Goal: Task Accomplishment & Management: Use online tool/utility

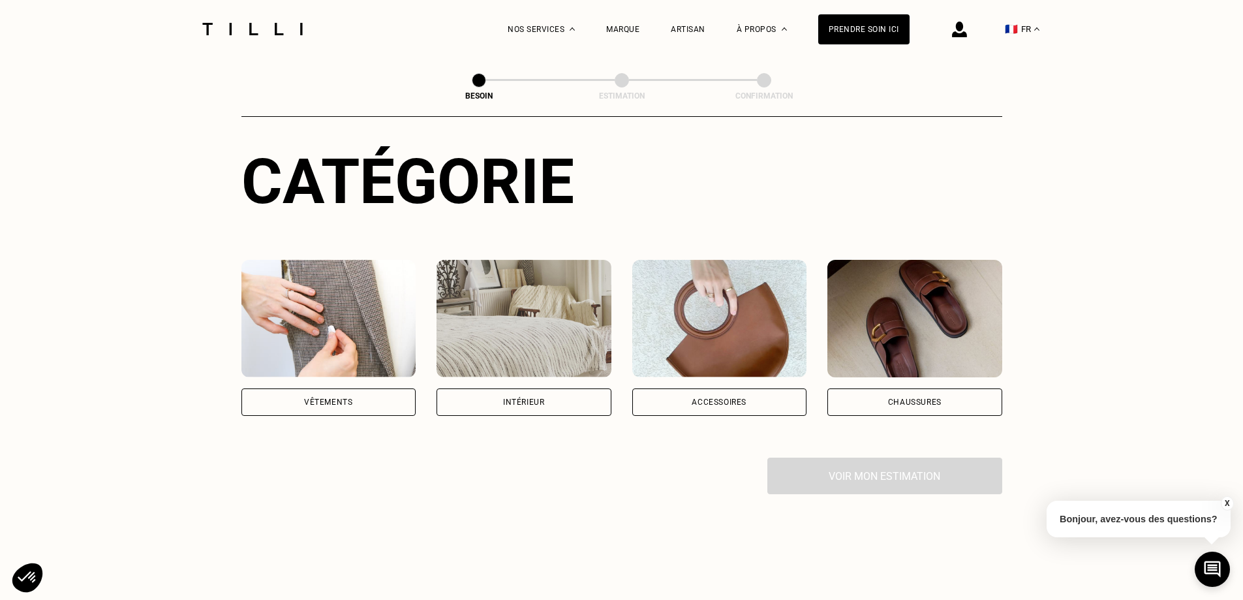
scroll to position [131, 0]
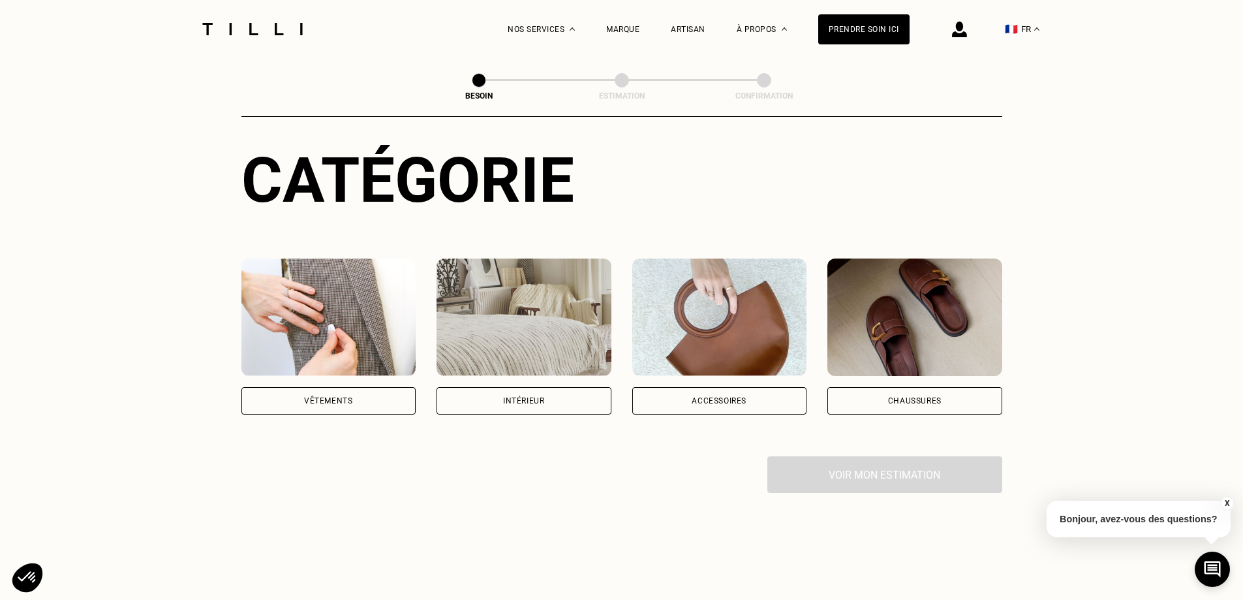
click at [350, 397] on div "Vêtements" at bounding box center [328, 401] width 48 height 8
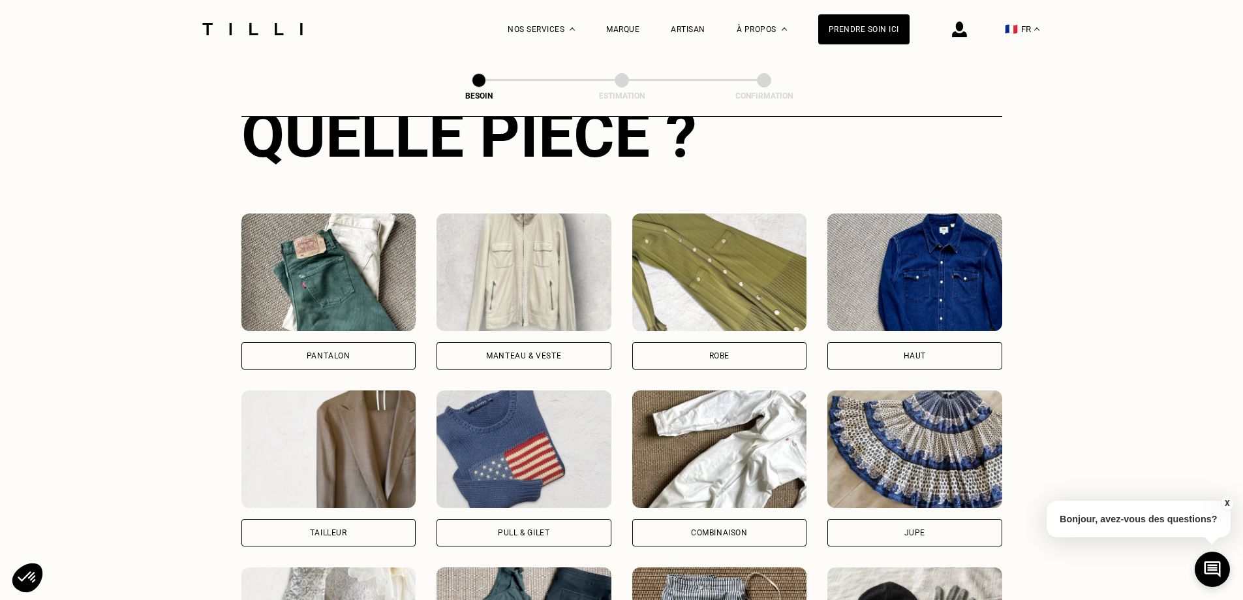
scroll to position [688, 0]
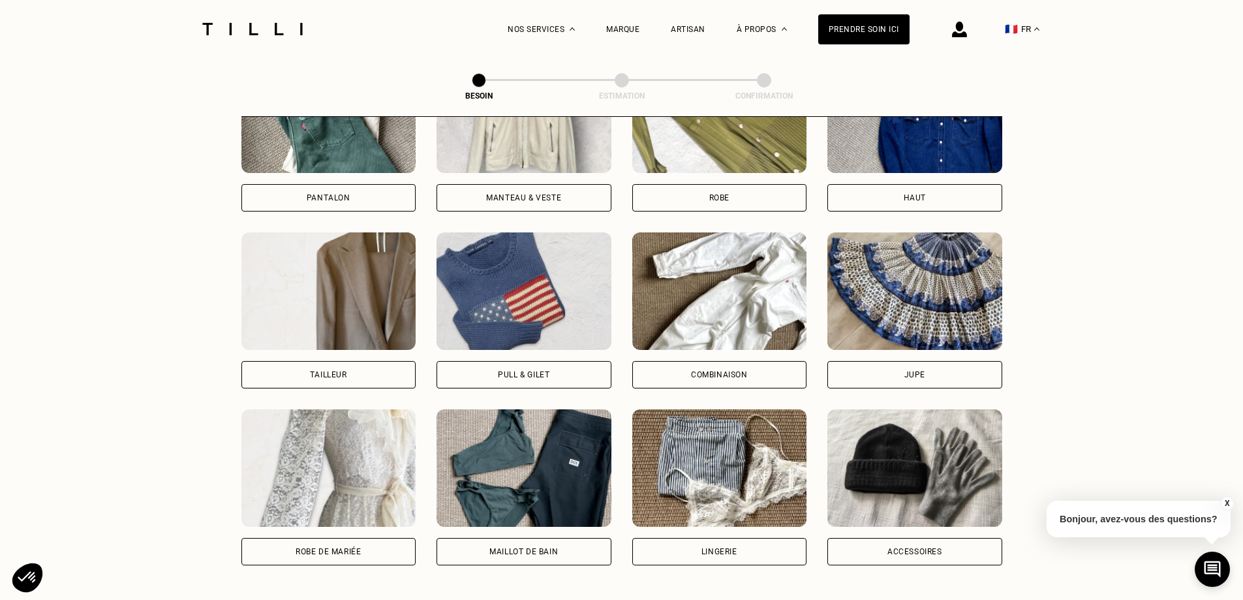
click at [958, 188] on div "Haut" at bounding box center [914, 197] width 175 height 27
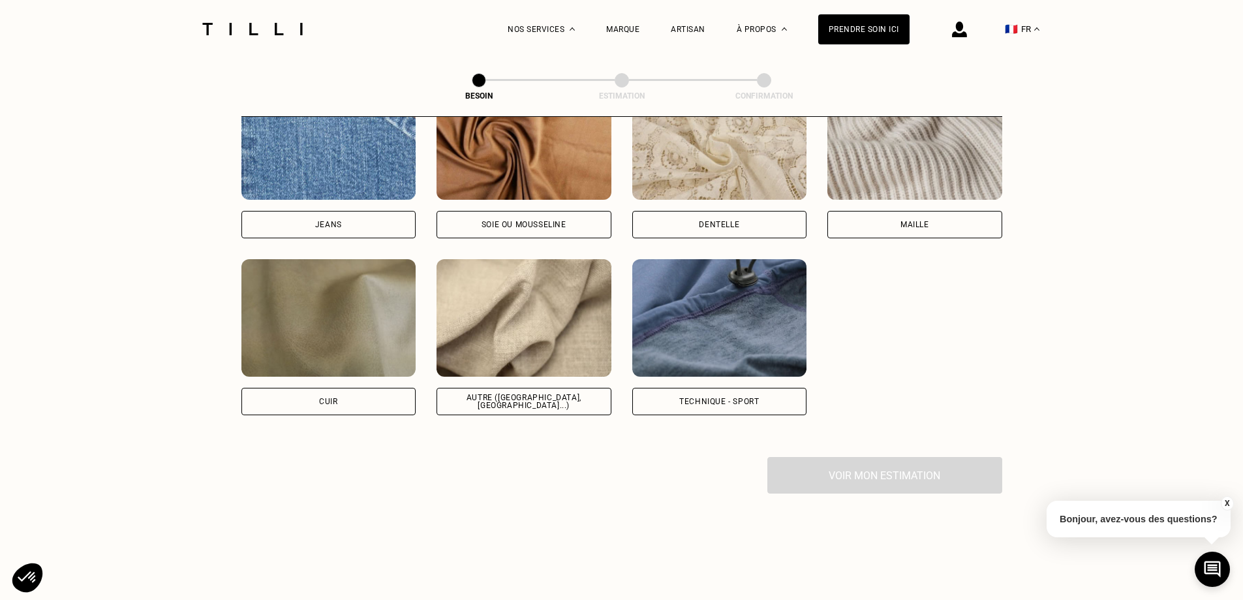
scroll to position [1594, 0]
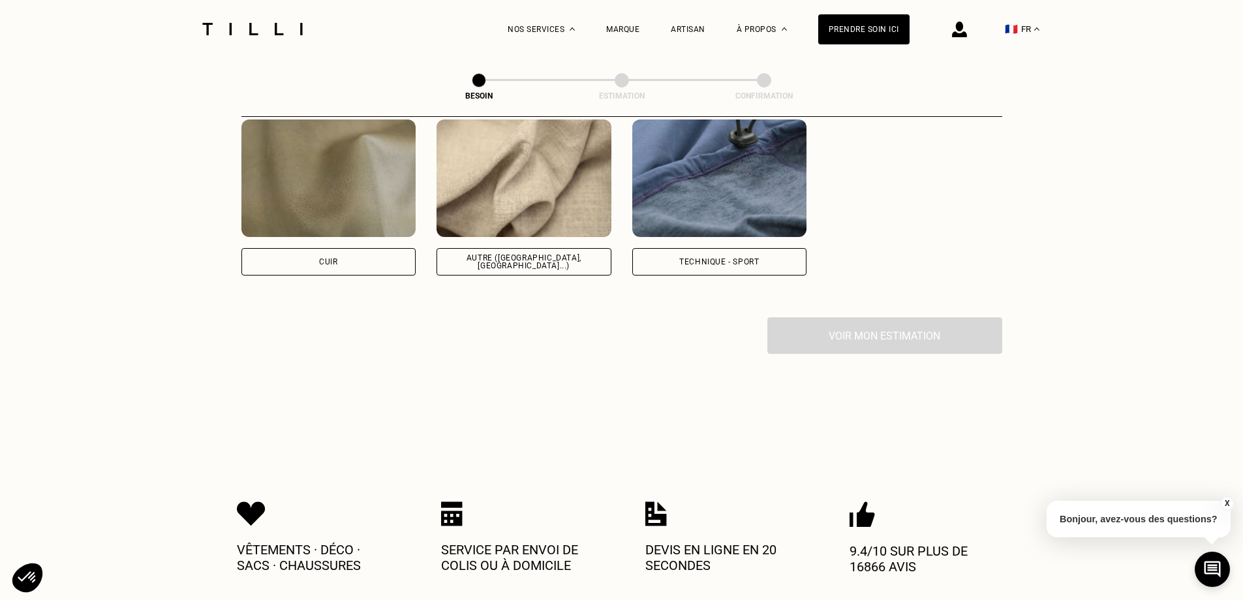
click at [566, 254] on div "Autre ([GEOGRAPHIC_DATA], [GEOGRAPHIC_DATA]...)" at bounding box center [524, 262] width 153 height 16
select select "FR"
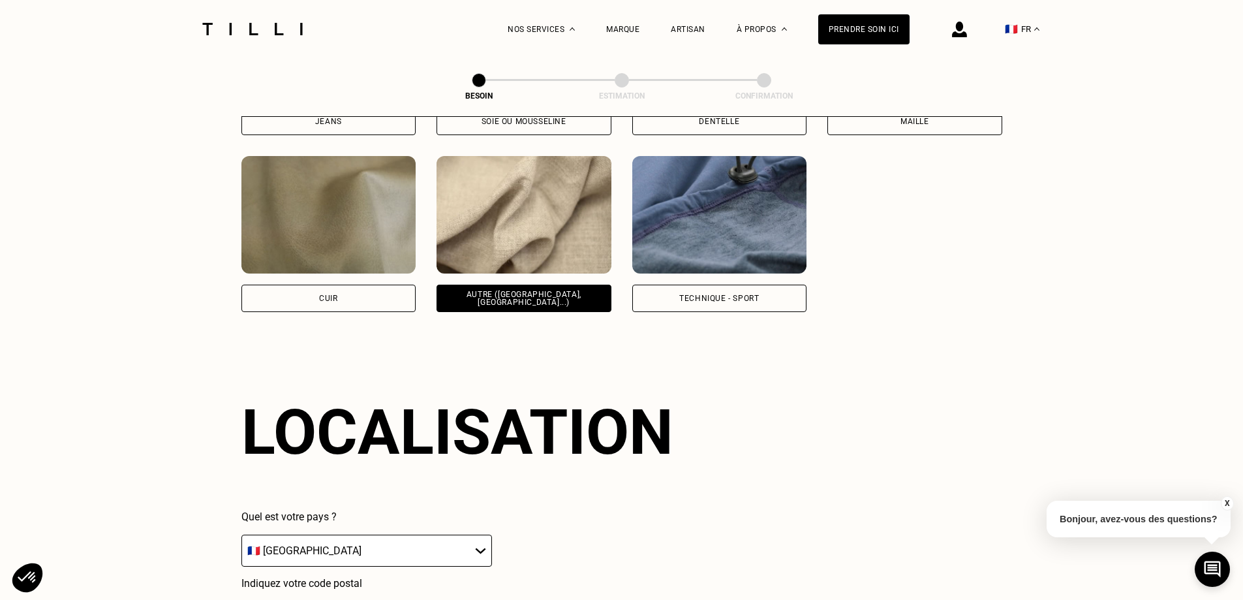
scroll to position [1755, 0]
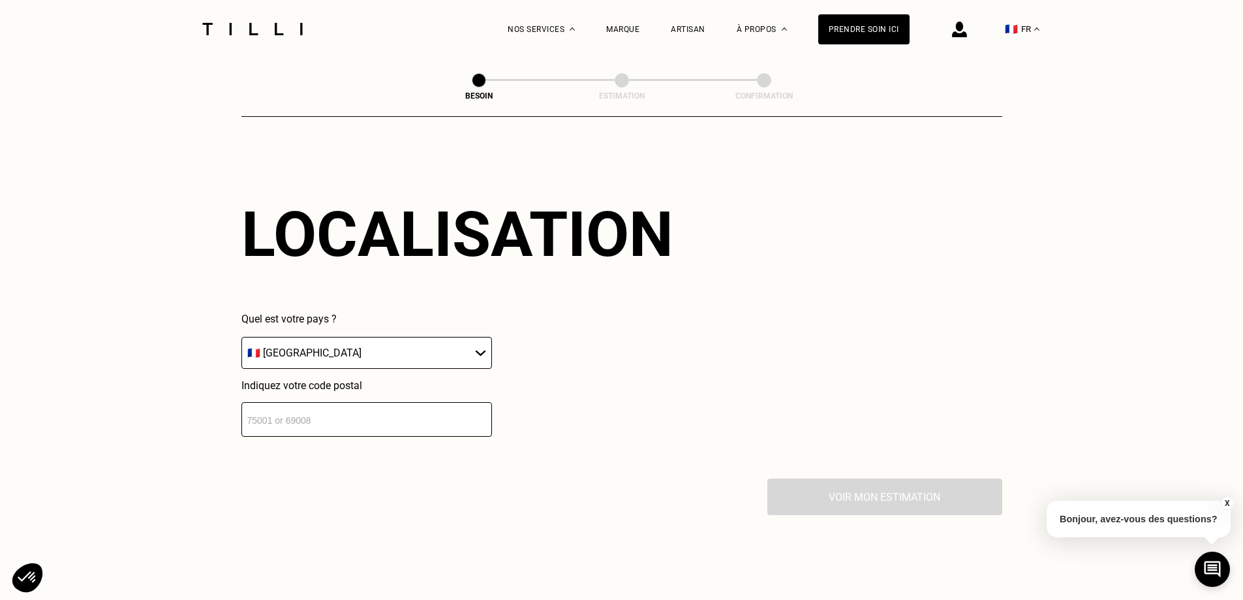
click at [346, 417] on input "number" at bounding box center [366, 419] width 251 height 35
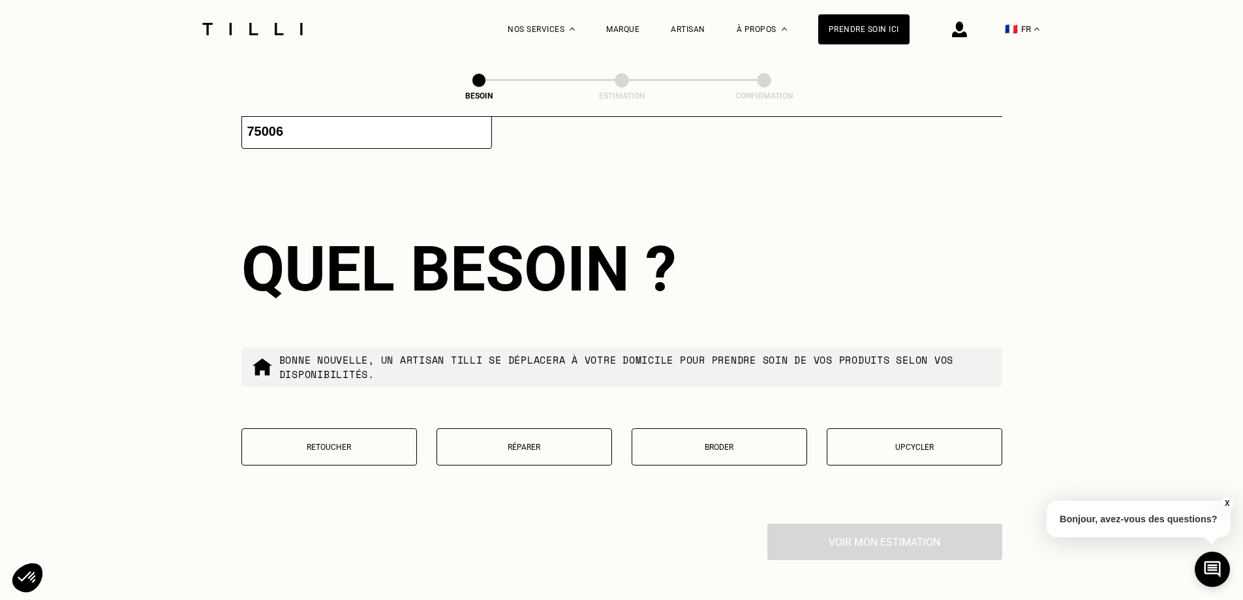
scroll to position [2079, 0]
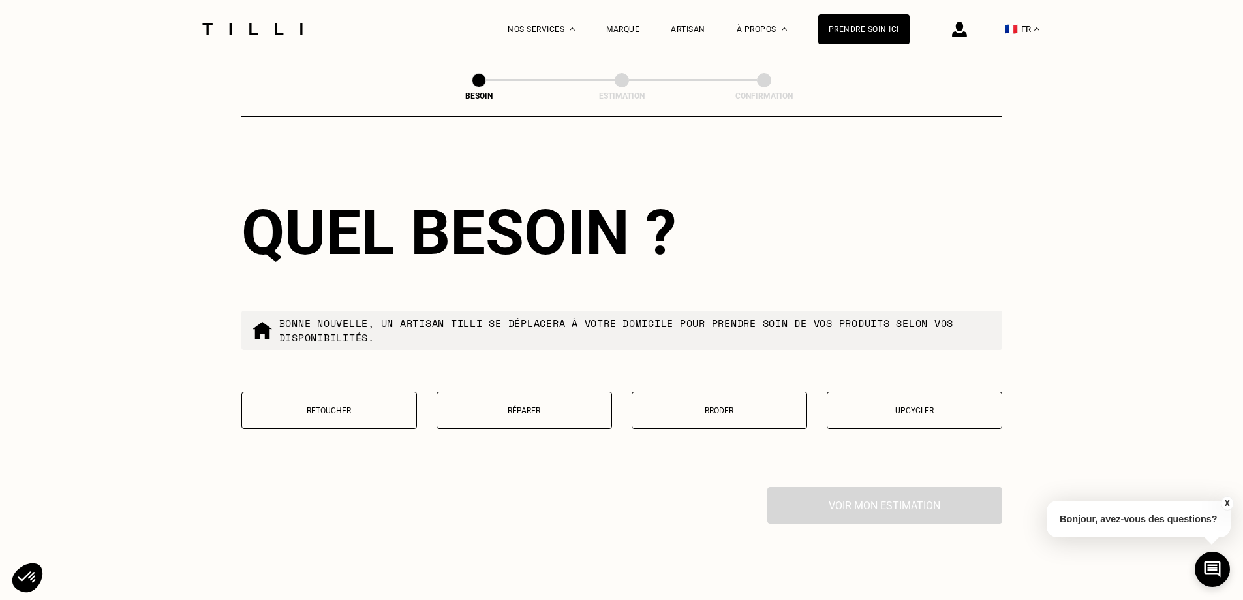
type input "75006"
click at [358, 406] on p "Retoucher" at bounding box center [329, 410] width 161 height 9
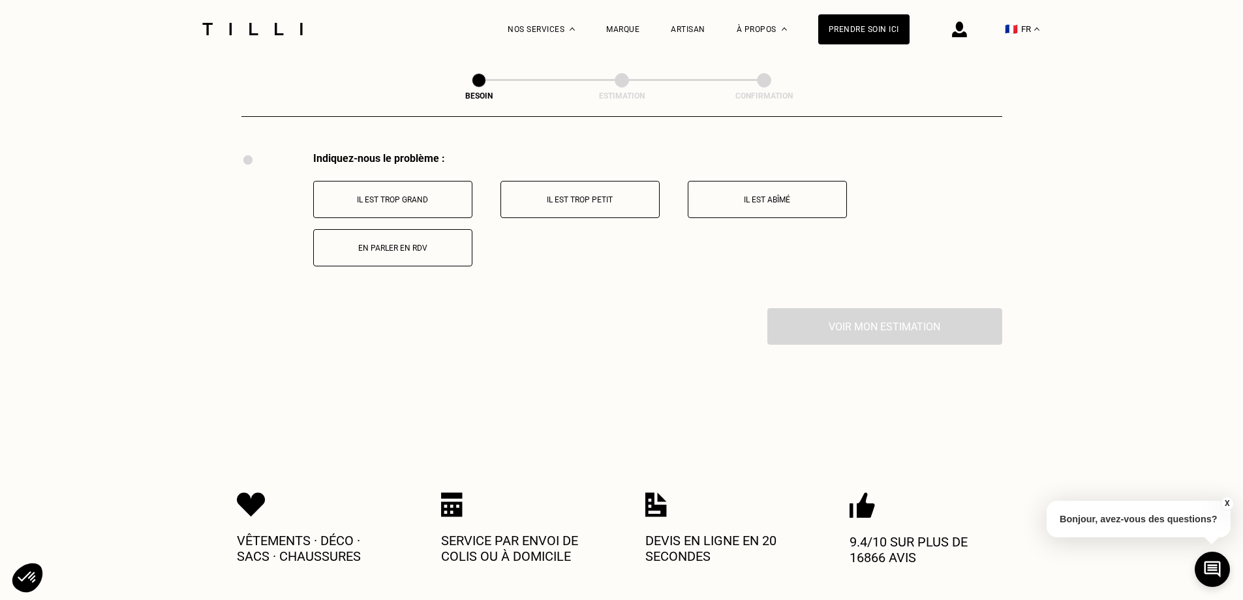
scroll to position [2218, 0]
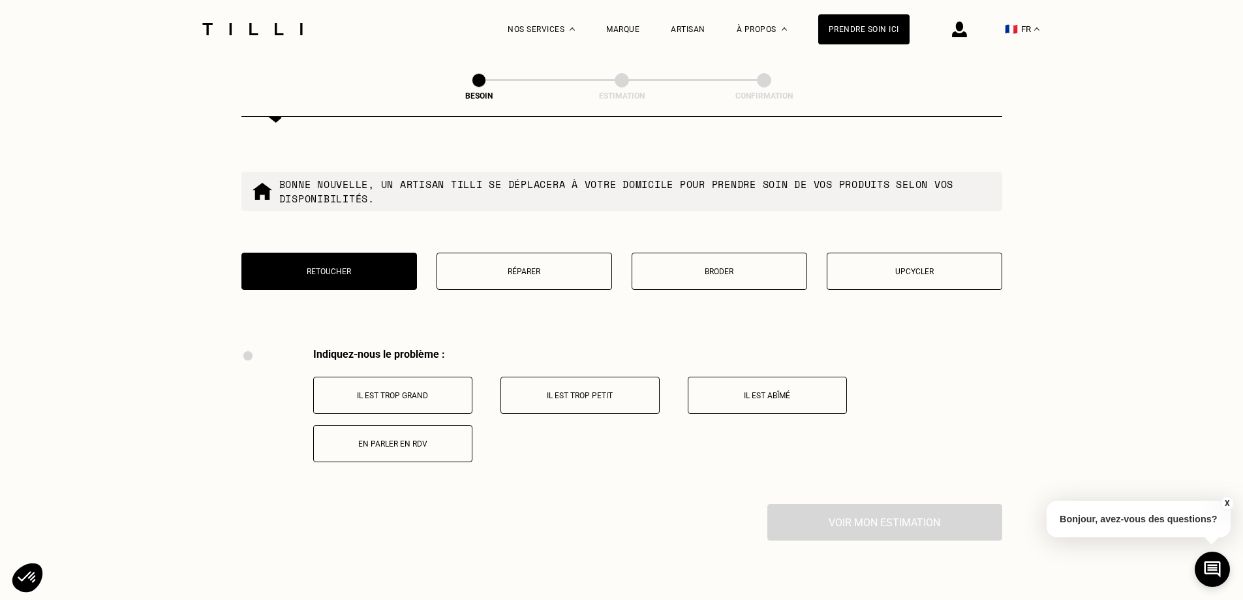
click at [550, 273] on button "Réparer" at bounding box center [525, 271] width 176 height 37
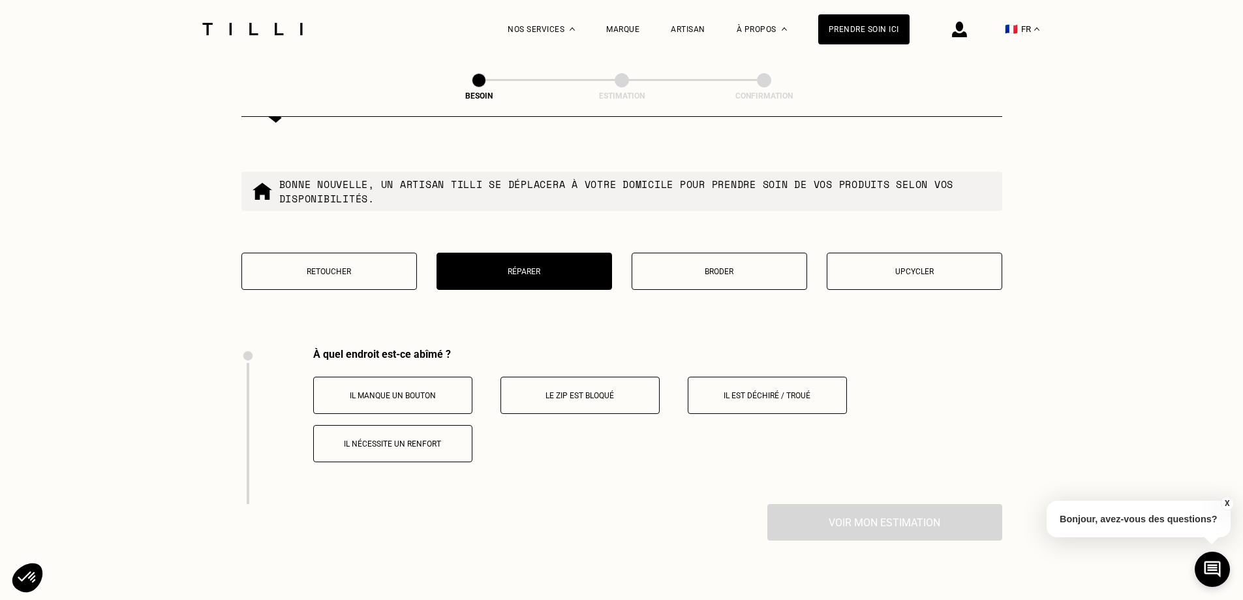
click at [741, 267] on p "Broder" at bounding box center [719, 271] width 161 height 9
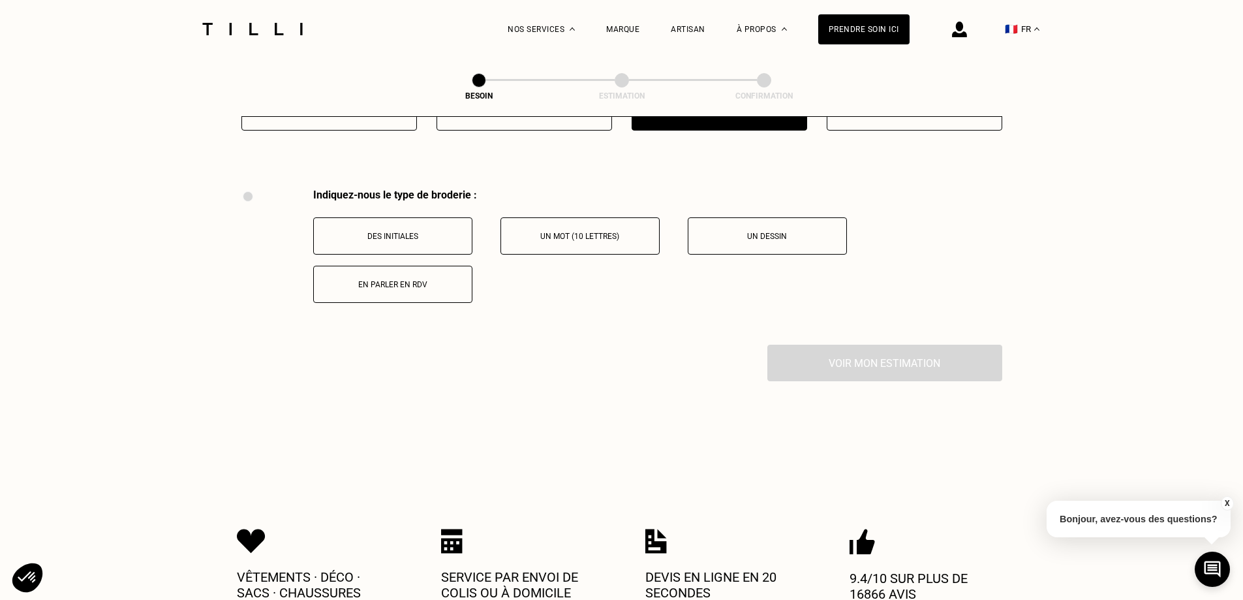
scroll to position [2349, 0]
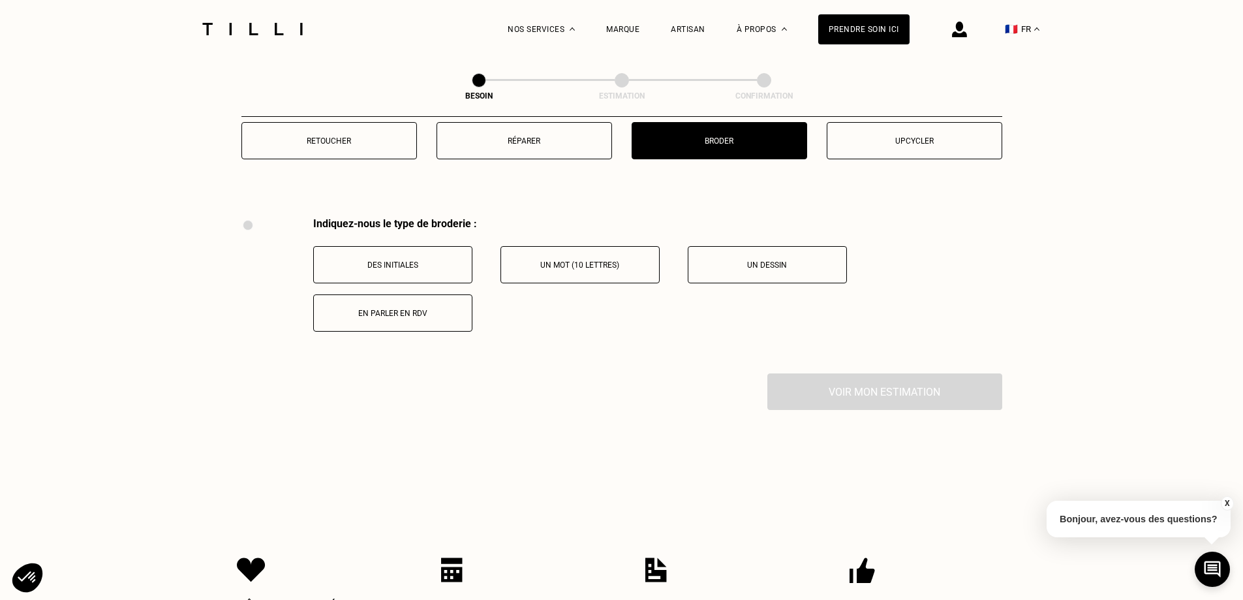
click at [944, 155] on div "Retoucher Réparer Broder Upcycler" at bounding box center [621, 149] width 761 height 54
click at [947, 136] on p "Upcycler" at bounding box center [914, 140] width 161 height 9
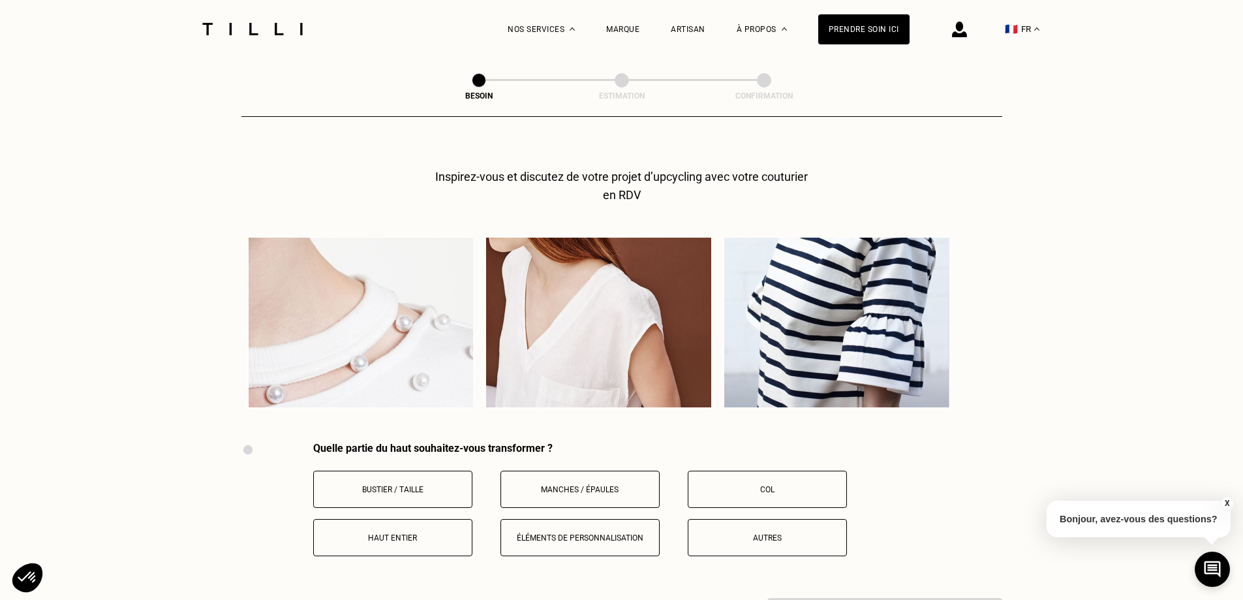
scroll to position [2414, 0]
